Goal: Transaction & Acquisition: Purchase product/service

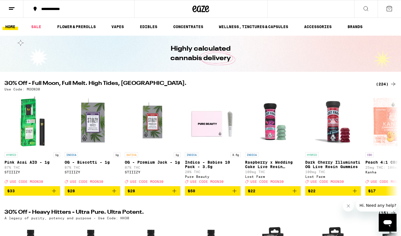
click at [369, 85] on div "(224)" at bounding box center [386, 84] width 21 height 7
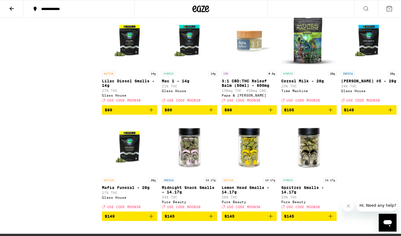
scroll to position [4640, 0]
